Goal: Task Accomplishment & Management: Complete application form

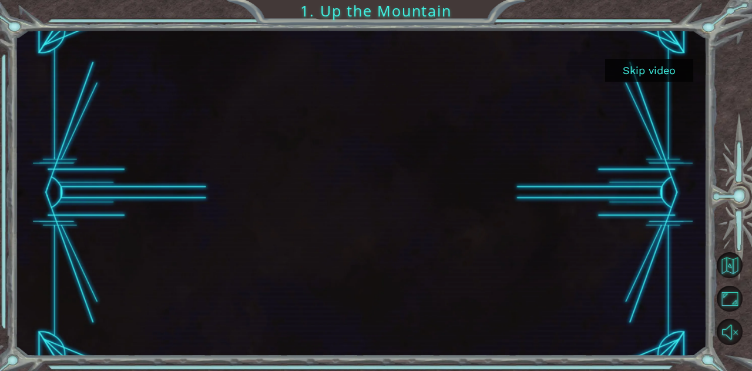
click at [666, 72] on button "Skip video" at bounding box center [649, 70] width 88 height 23
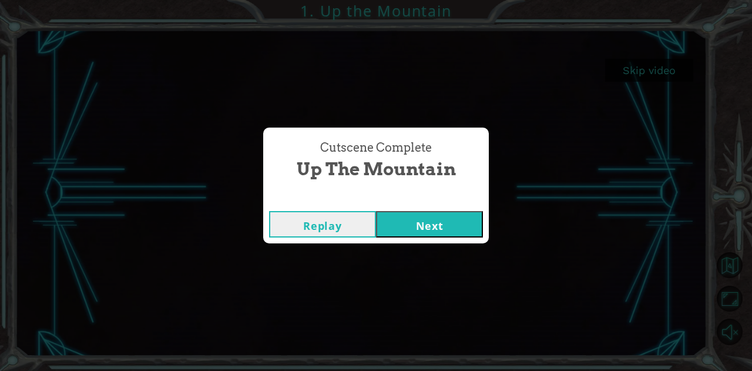
click at [441, 226] on button "Next" at bounding box center [429, 224] width 107 height 26
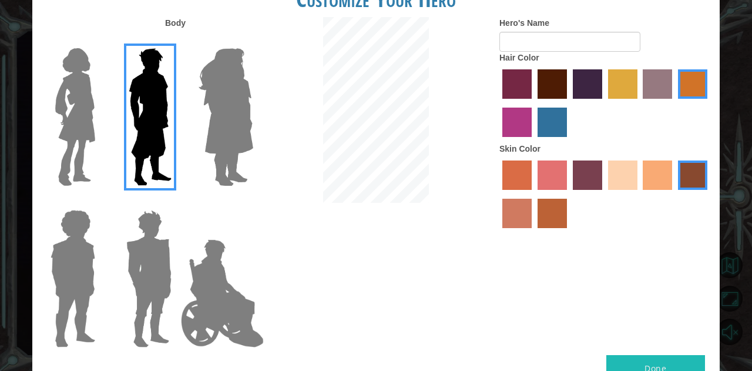
click at [76, 86] on img at bounding box center [75, 116] width 49 height 147
click at [100, 41] on input "Hero Connie" at bounding box center [100, 41] width 0 height 0
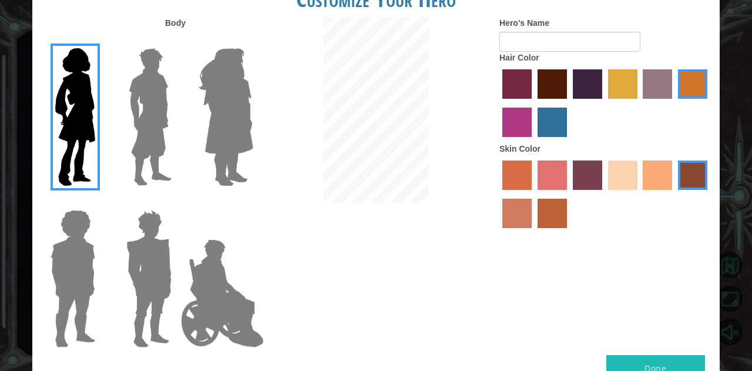
click at [139, 86] on img at bounding box center [150, 116] width 52 height 147
click at [176, 41] on input "Hero Lars" at bounding box center [176, 41] width 0 height 0
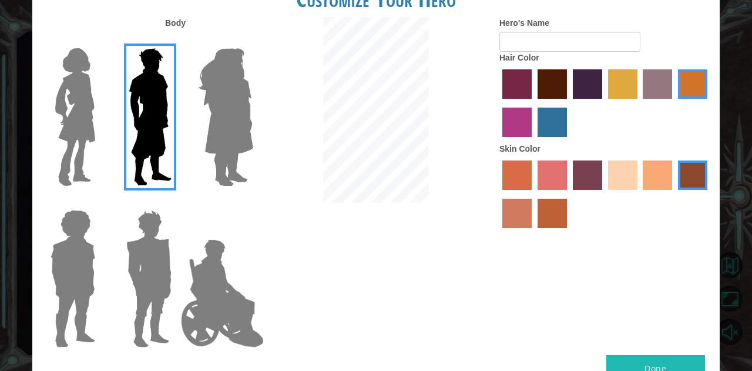
click at [227, 96] on img at bounding box center [226, 116] width 64 height 147
click at [253, 41] on input "Hero Amethyst" at bounding box center [253, 41] width 0 height 0
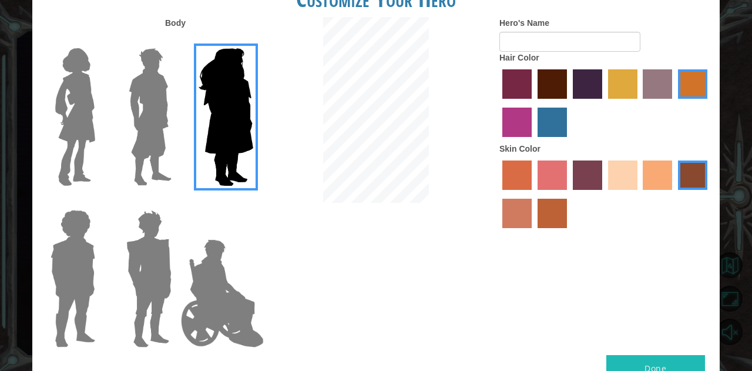
click at [146, 131] on img at bounding box center [150, 116] width 52 height 147
click at [176, 41] on input "Hero Lars" at bounding box center [176, 41] width 0 height 0
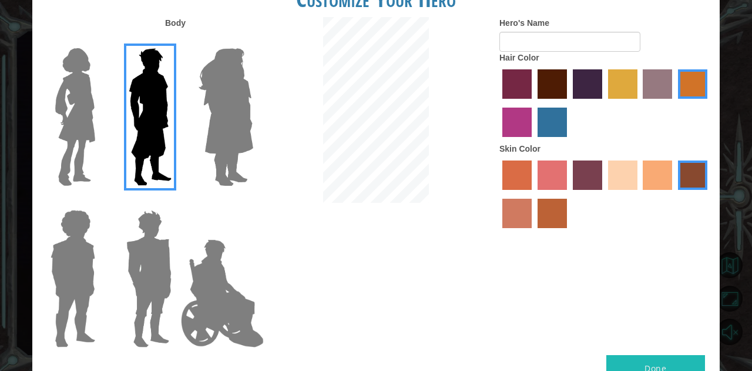
click at [69, 274] on img at bounding box center [73, 278] width 54 height 147
click at [100, 202] on input "Hero Steven" at bounding box center [100, 202] width 0 height 0
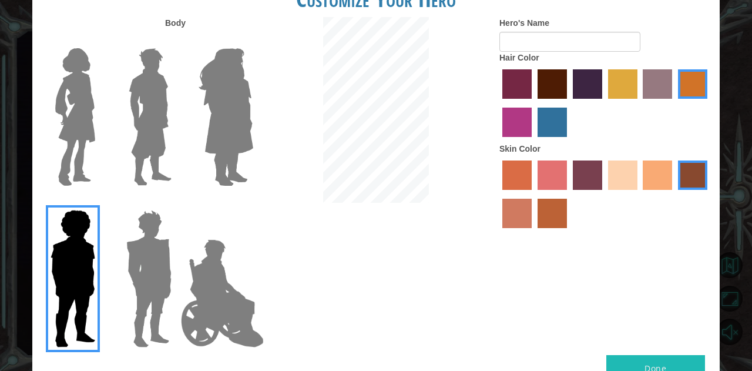
click at [137, 269] on img at bounding box center [149, 278] width 55 height 147
click at [176, 202] on input "Hero Garnet" at bounding box center [176, 202] width 0 height 0
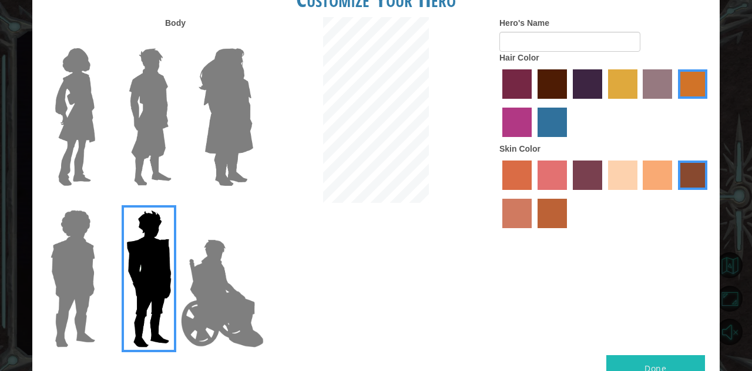
click at [150, 112] on img at bounding box center [150, 116] width 52 height 147
click at [176, 41] on input "Hero Lars" at bounding box center [176, 41] width 0 height 0
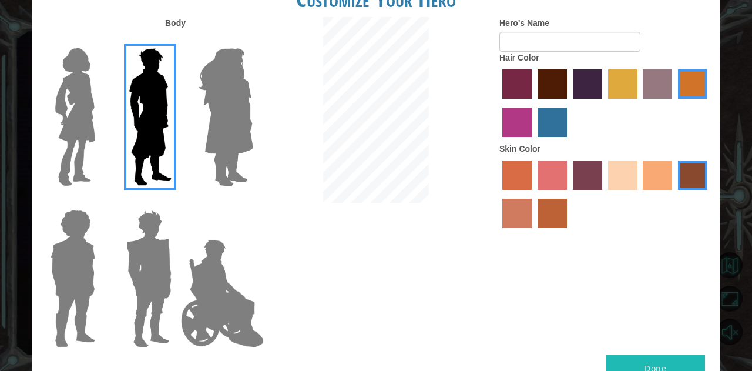
click at [140, 216] on img at bounding box center [149, 278] width 55 height 147
click at [176, 202] on input "Hero Garnet" at bounding box center [176, 202] width 0 height 0
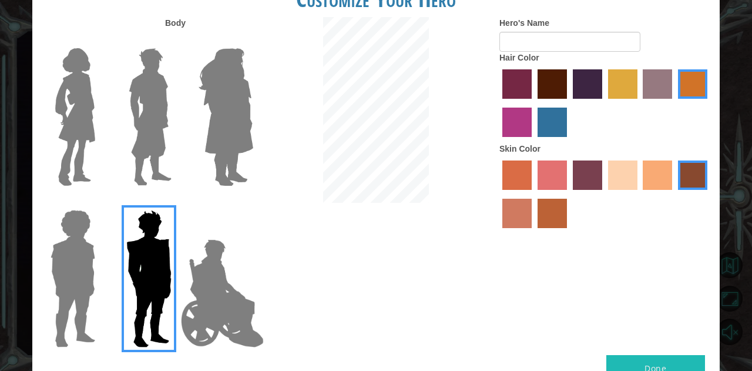
click at [197, 267] on img at bounding box center [222, 293] width 92 height 118
click at [253, 202] on input "Hero Jamie" at bounding box center [253, 202] width 0 height 0
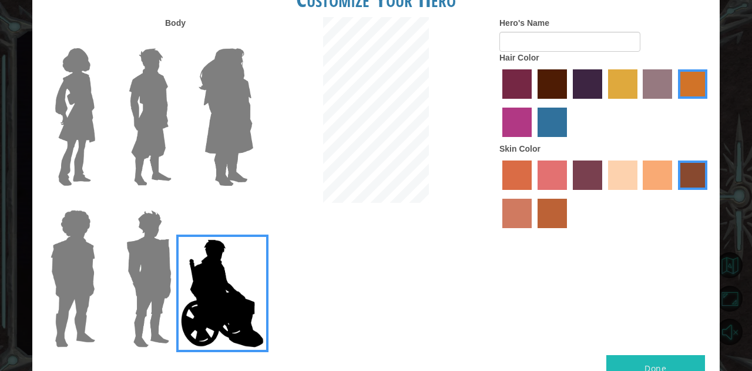
click at [81, 112] on img at bounding box center [75, 116] width 49 height 147
click at [100, 41] on input "Hero Connie" at bounding box center [100, 41] width 0 height 0
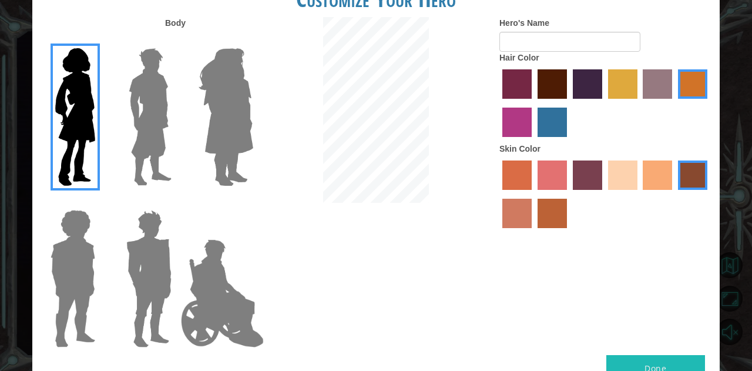
click at [138, 112] on img at bounding box center [150, 116] width 52 height 147
click at [176, 41] on input "Hero Lars" at bounding box center [176, 41] width 0 height 0
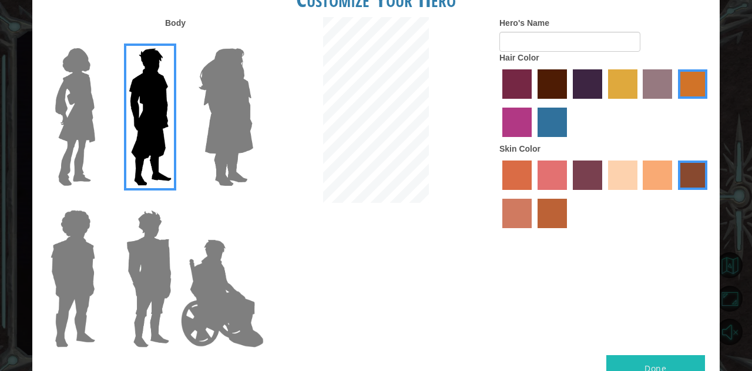
click at [162, 265] on img at bounding box center [149, 278] width 55 height 147
click at [176, 202] on input "Hero Garnet" at bounding box center [176, 202] width 0 height 0
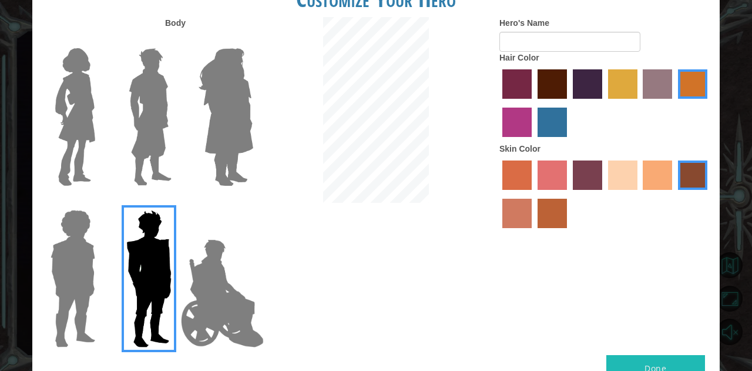
click at [143, 83] on img at bounding box center [150, 116] width 52 height 147
click at [176, 41] on input "Hero Lars" at bounding box center [176, 41] width 0 height 0
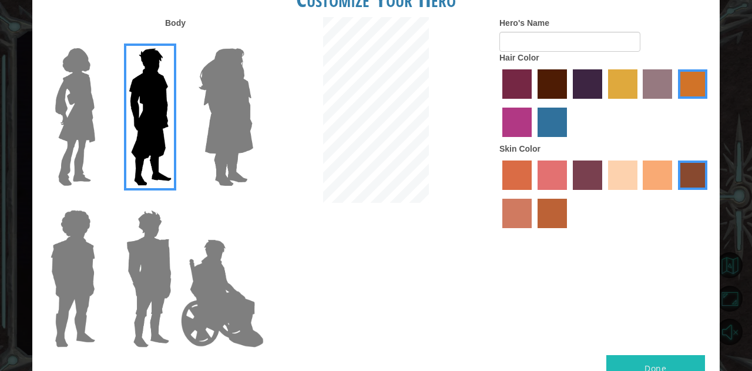
click at [75, 257] on img at bounding box center [73, 278] width 54 height 147
click at [100, 202] on input "Hero Steven" at bounding box center [100, 202] width 0 height 0
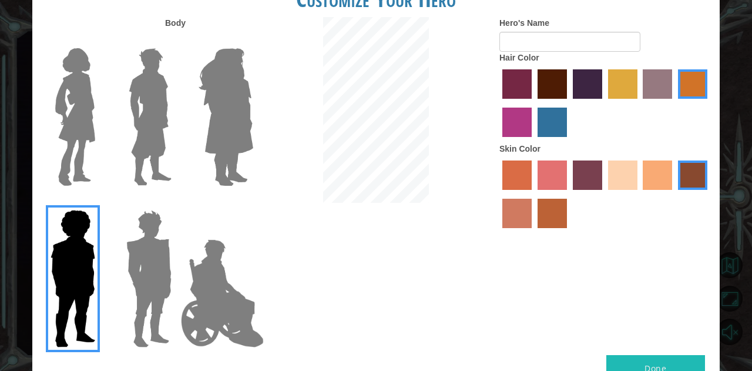
click at [229, 283] on img at bounding box center [222, 293] width 92 height 118
click at [253, 202] on input "Hero Jamie" at bounding box center [253, 202] width 0 height 0
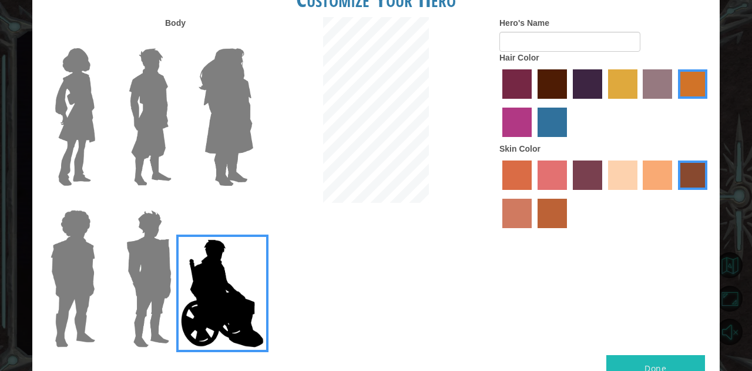
click at [227, 132] on img at bounding box center [226, 116] width 64 height 147
click at [253, 41] on input "Hero Amethyst" at bounding box center [253, 41] width 0 height 0
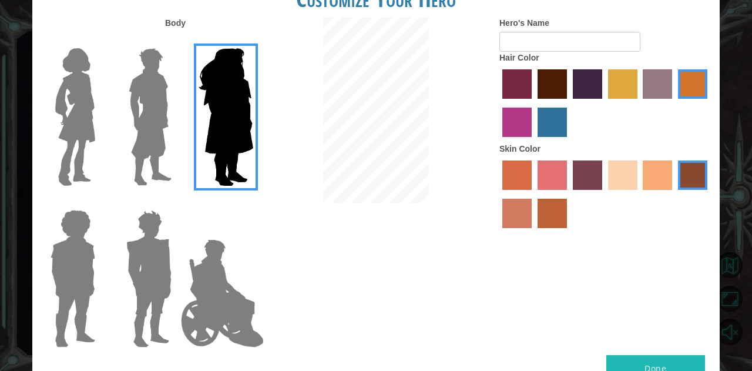
click at [75, 112] on img at bounding box center [75, 116] width 49 height 147
click at [100, 41] on input "Hero Connie" at bounding box center [100, 41] width 0 height 0
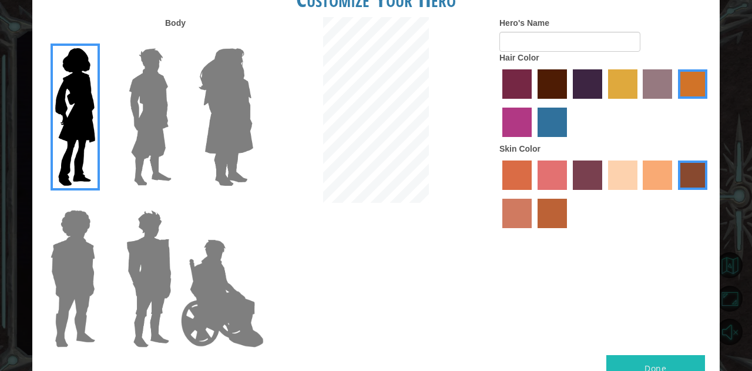
click at [237, 111] on img at bounding box center [226, 116] width 64 height 147
click at [253, 41] on input "Hero Amethyst" at bounding box center [253, 41] width 0 height 0
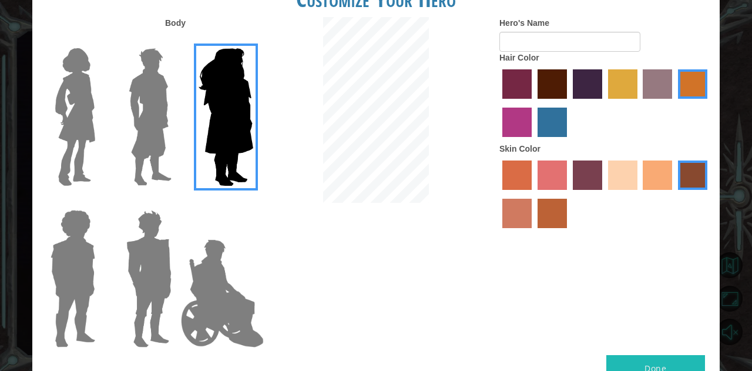
click at [67, 99] on img at bounding box center [75, 116] width 49 height 147
click at [100, 41] on input "Hero Connie" at bounding box center [100, 41] width 0 height 0
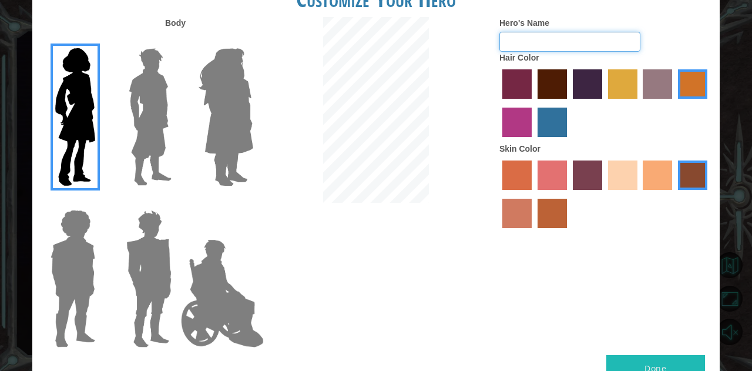
click at [549, 41] on input "Hero's Name" at bounding box center [570, 42] width 141 height 20
click at [455, 267] on div "Body Hero's Name Hair Color Skin Color" at bounding box center [376, 186] width 688 height 338
